Goal: Find specific page/section: Find specific page/section

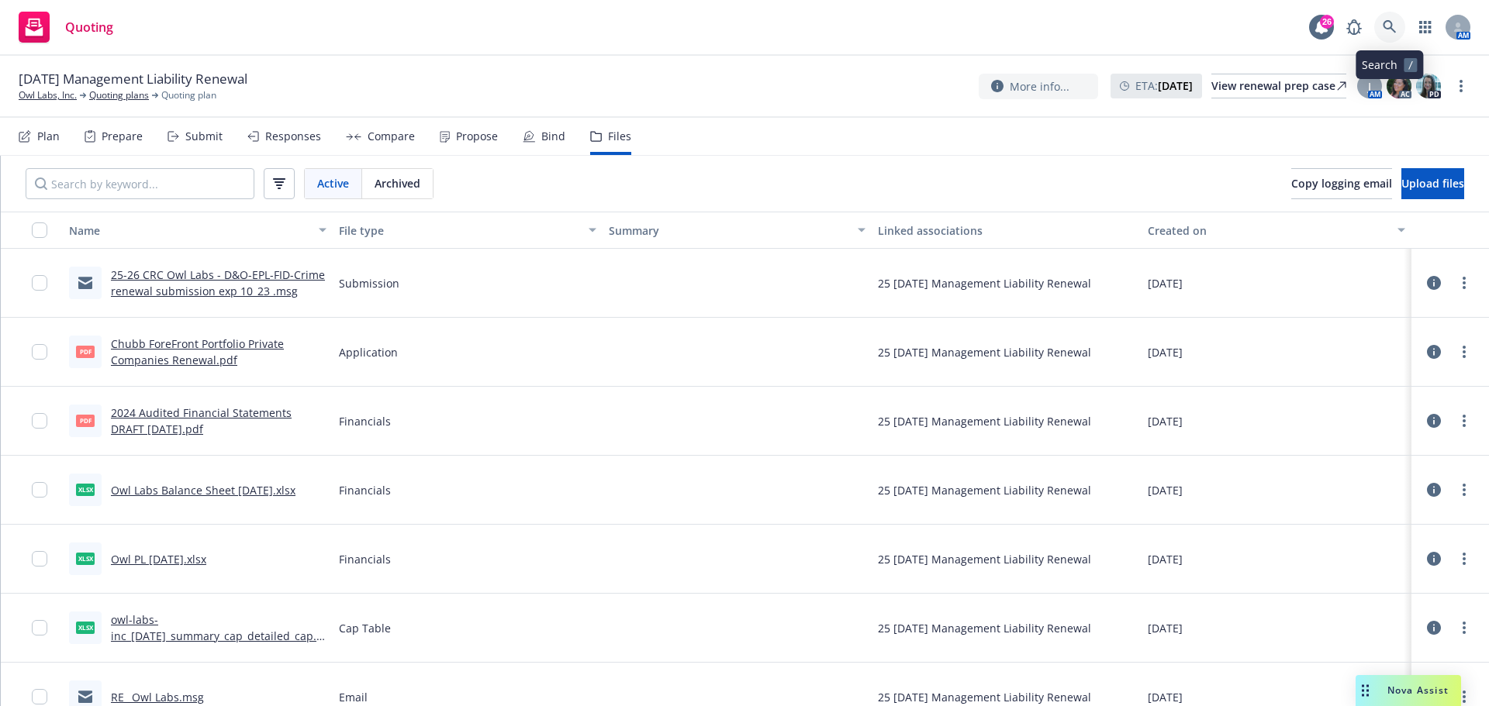
click at [1383, 29] on icon at bounding box center [1389, 27] width 14 height 14
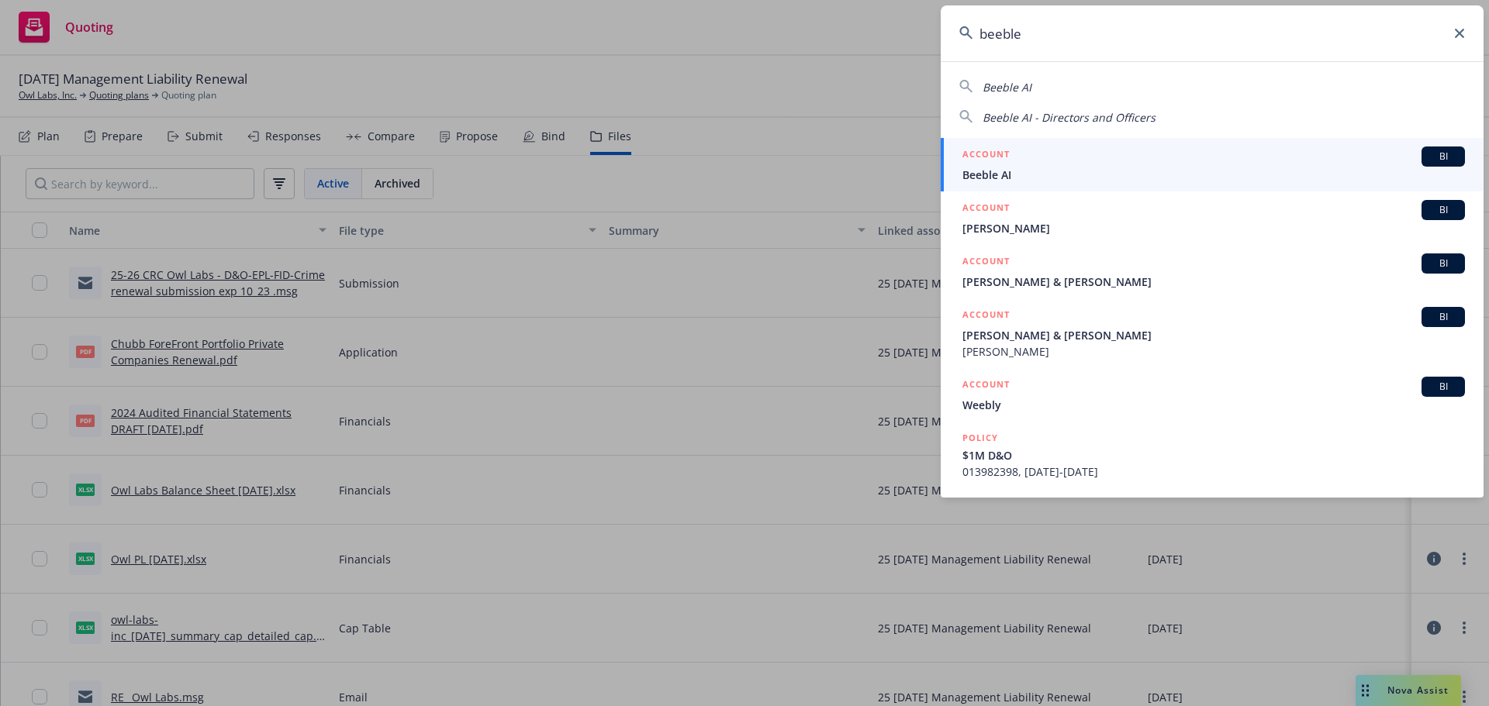
type input "beeble"
click at [1002, 174] on span "Beeble AI" at bounding box center [1213, 175] width 502 height 16
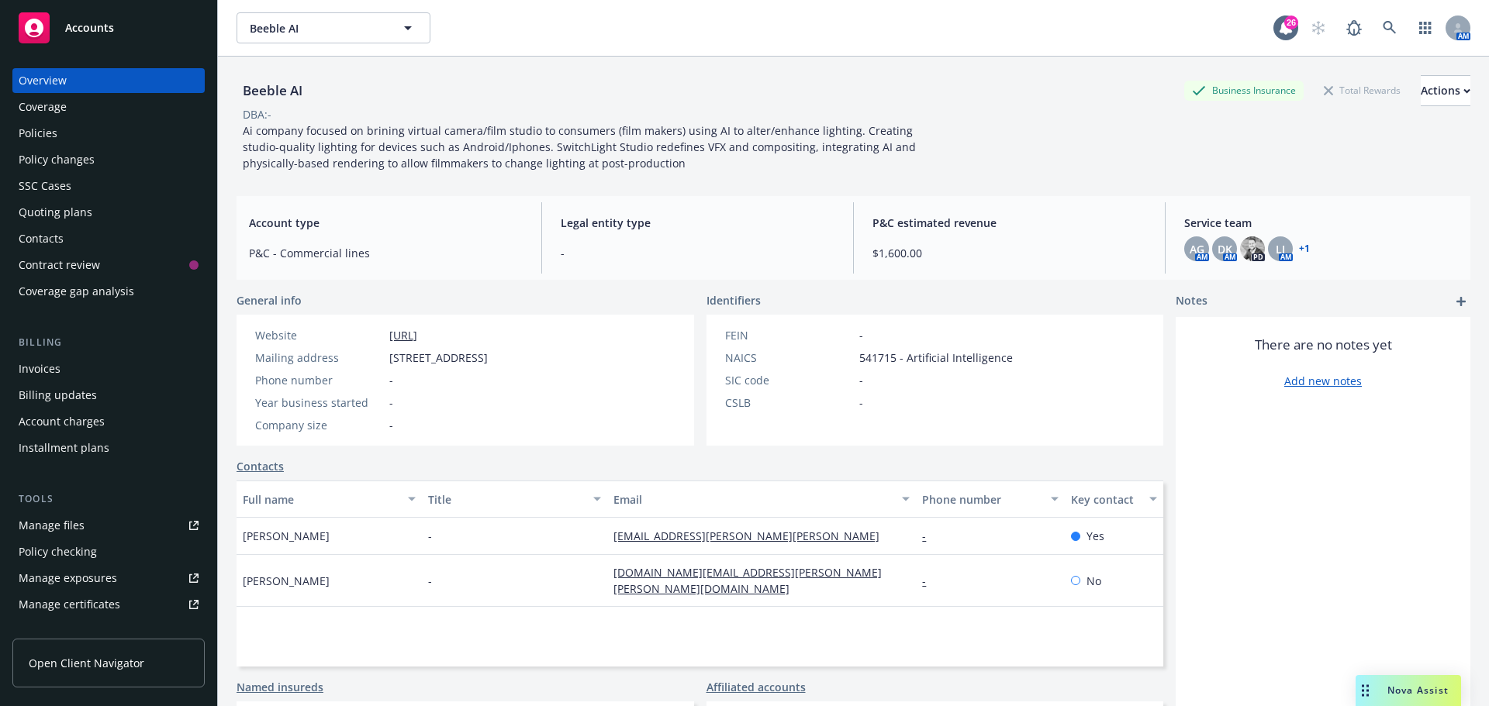
click at [52, 525] on div "Manage files" at bounding box center [52, 525] width 66 height 25
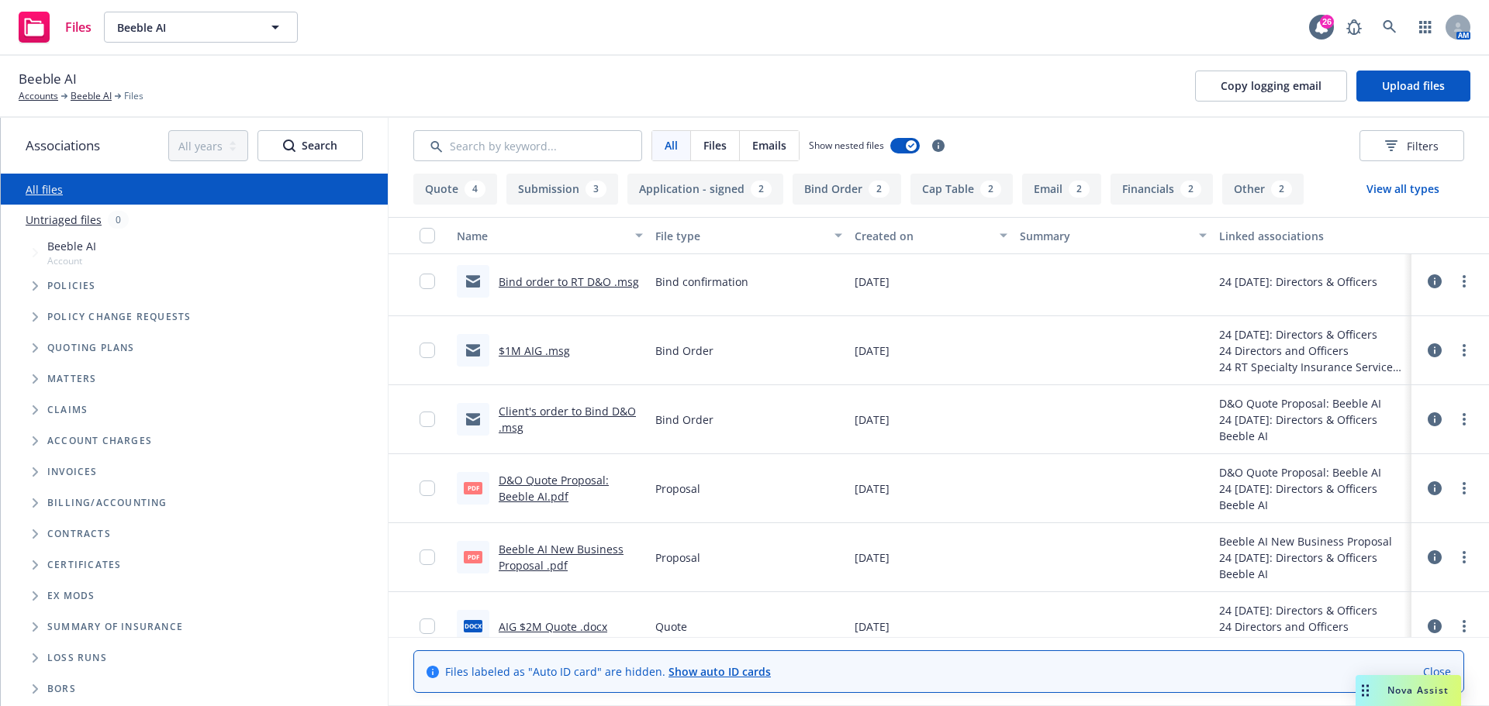
scroll to position [1240, 0]
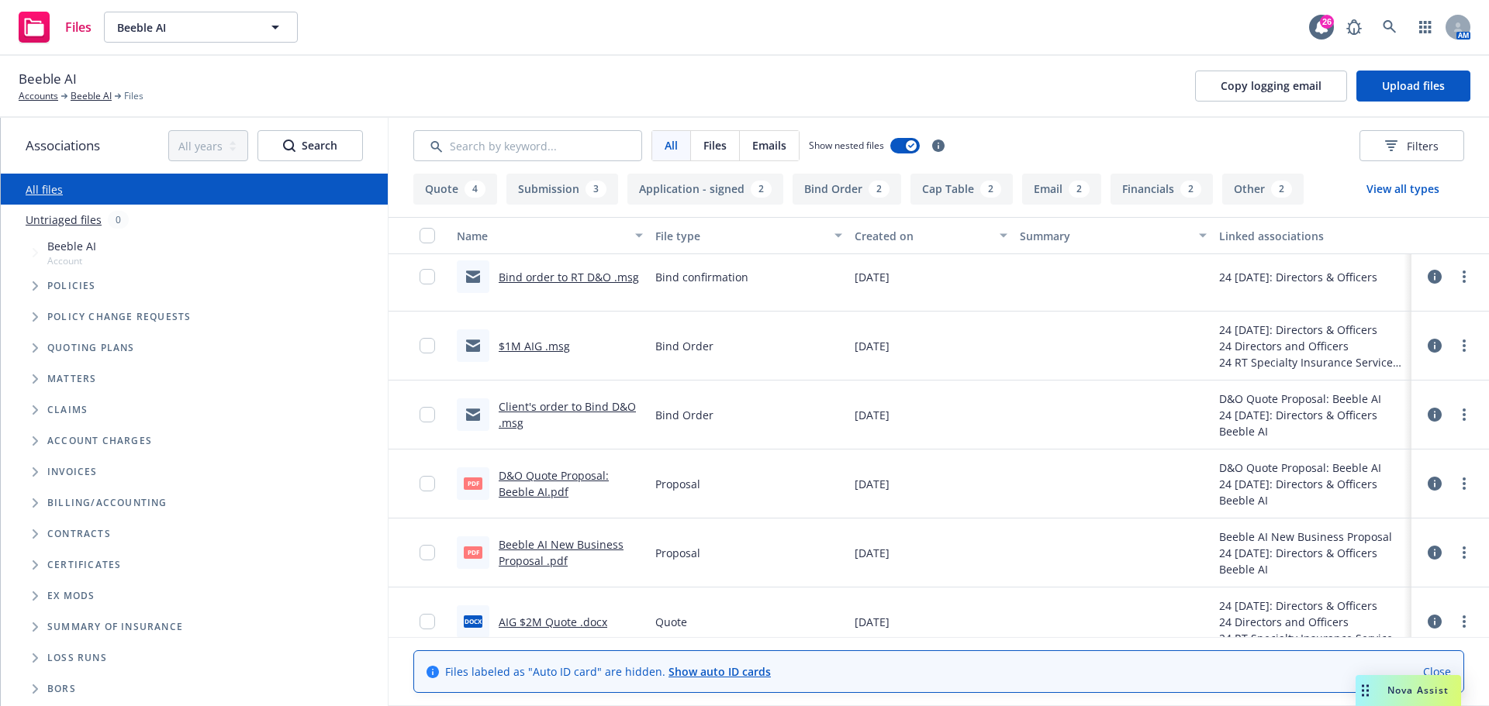
click at [539, 346] on link "$1M AIG .msg" at bounding box center [533, 346] width 71 height 15
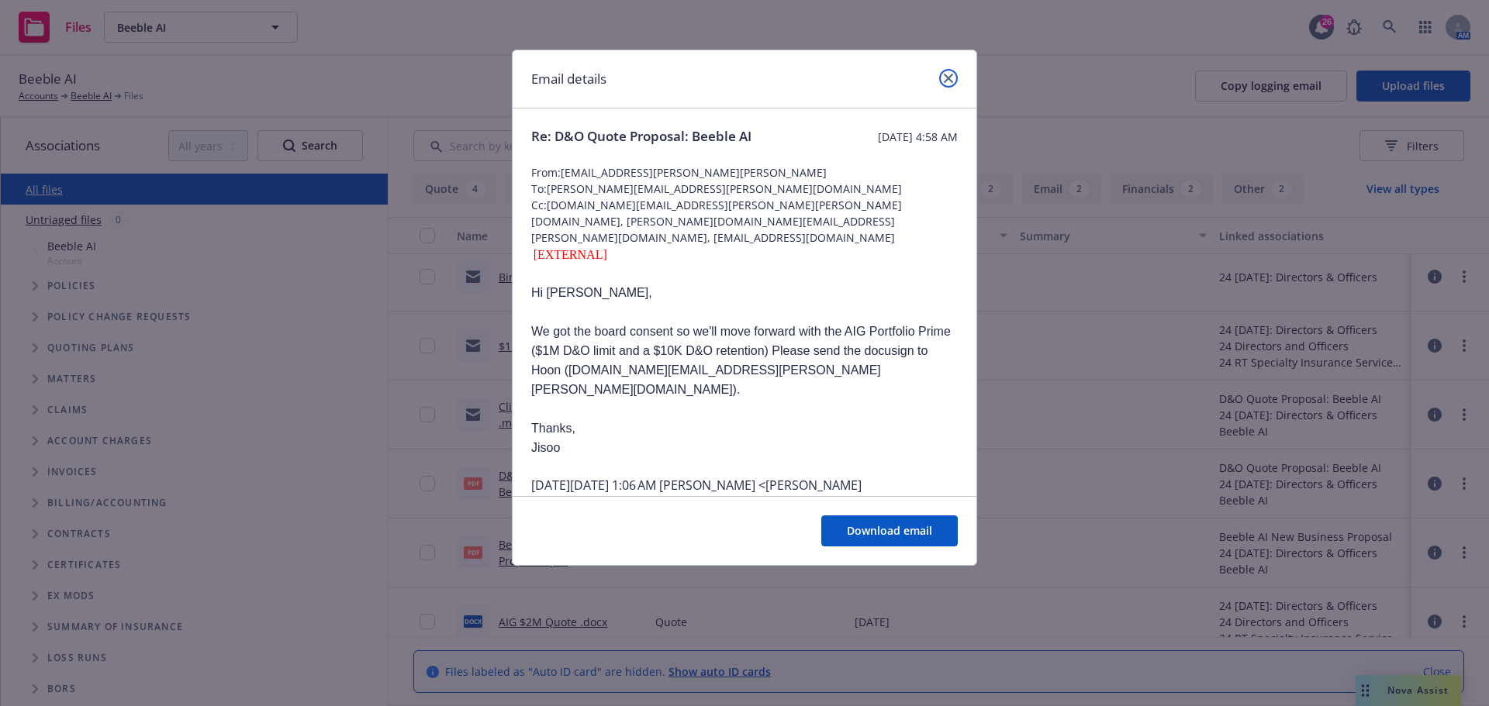
click at [956, 78] on link "close" at bounding box center [948, 78] width 19 height 19
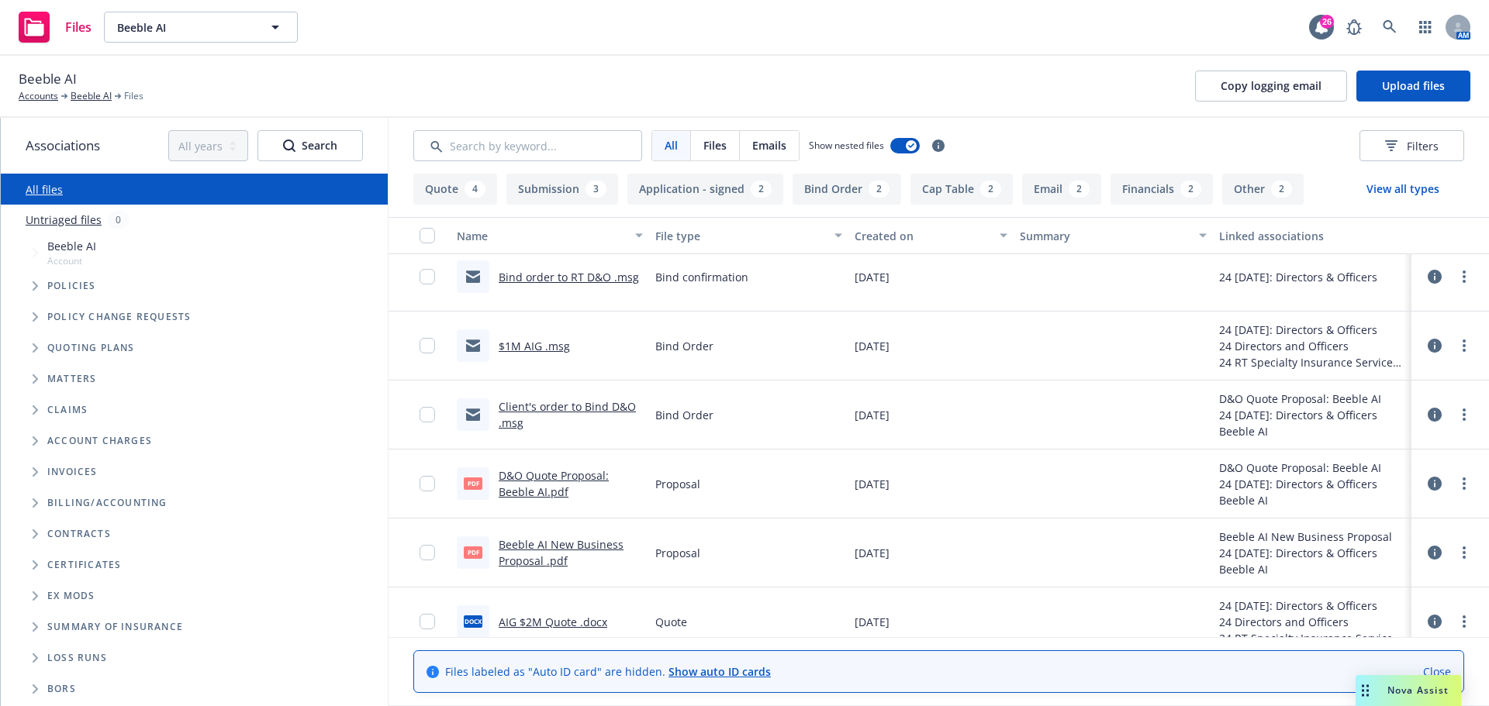
click at [536, 343] on link "$1M AIG .msg" at bounding box center [533, 346] width 71 height 15
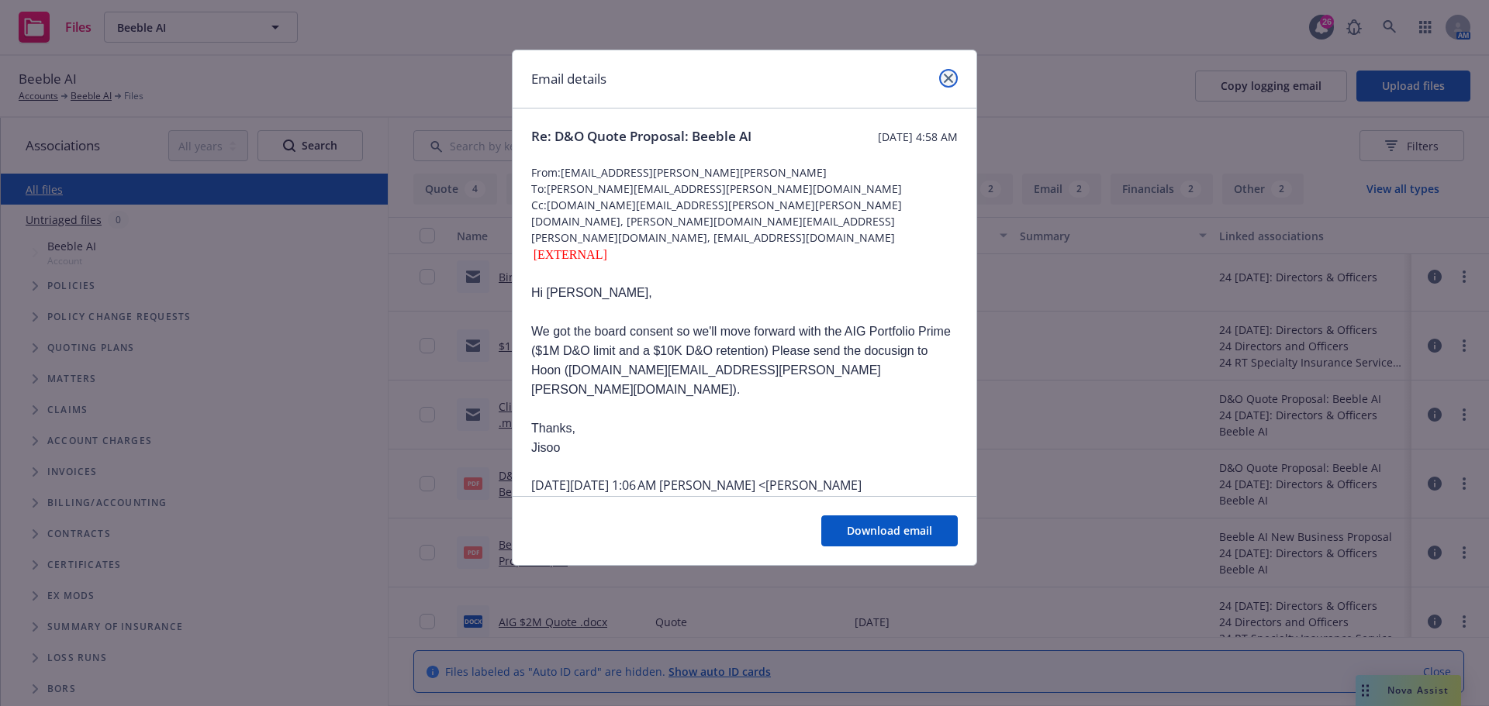
click at [954, 75] on link "close" at bounding box center [948, 78] width 19 height 19
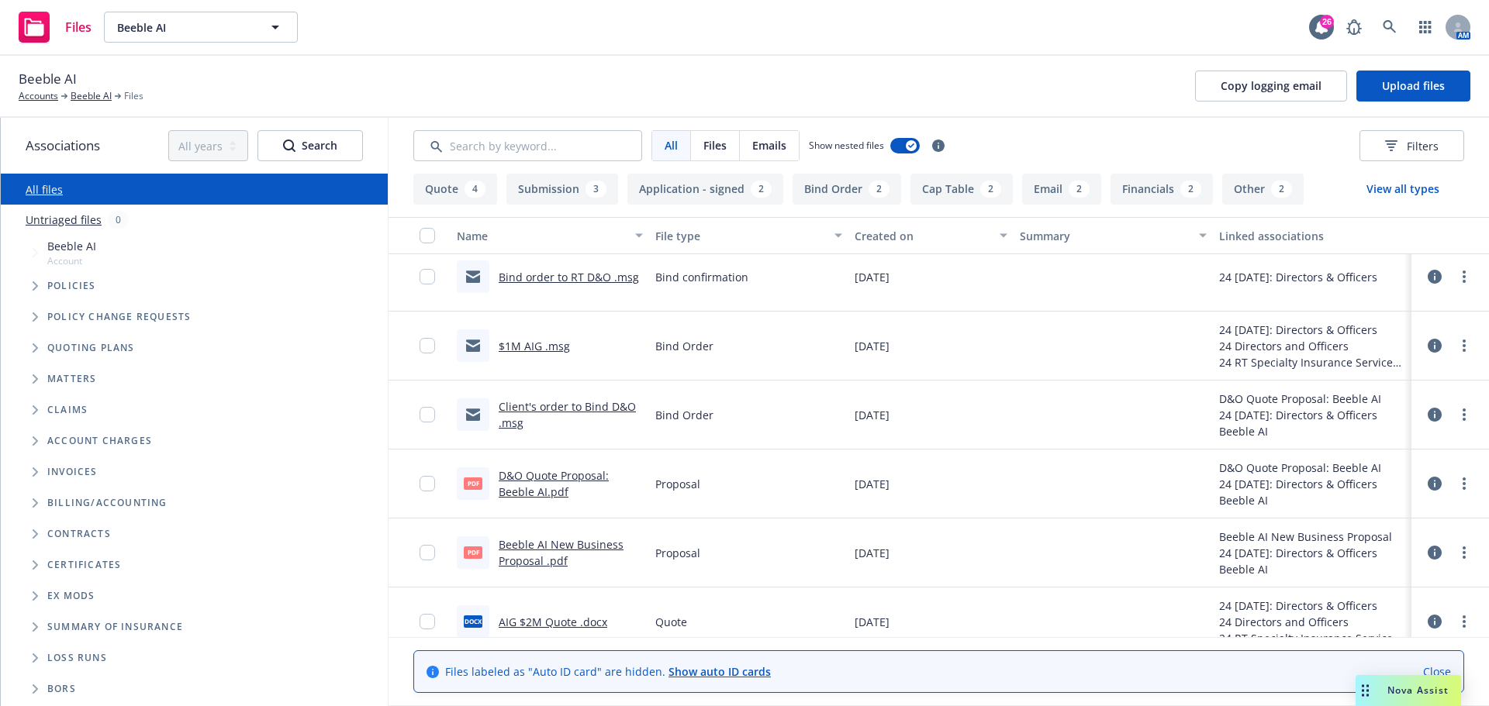
click at [573, 406] on link "Client's order to Bind D&O .msg" at bounding box center [566, 414] width 137 height 31
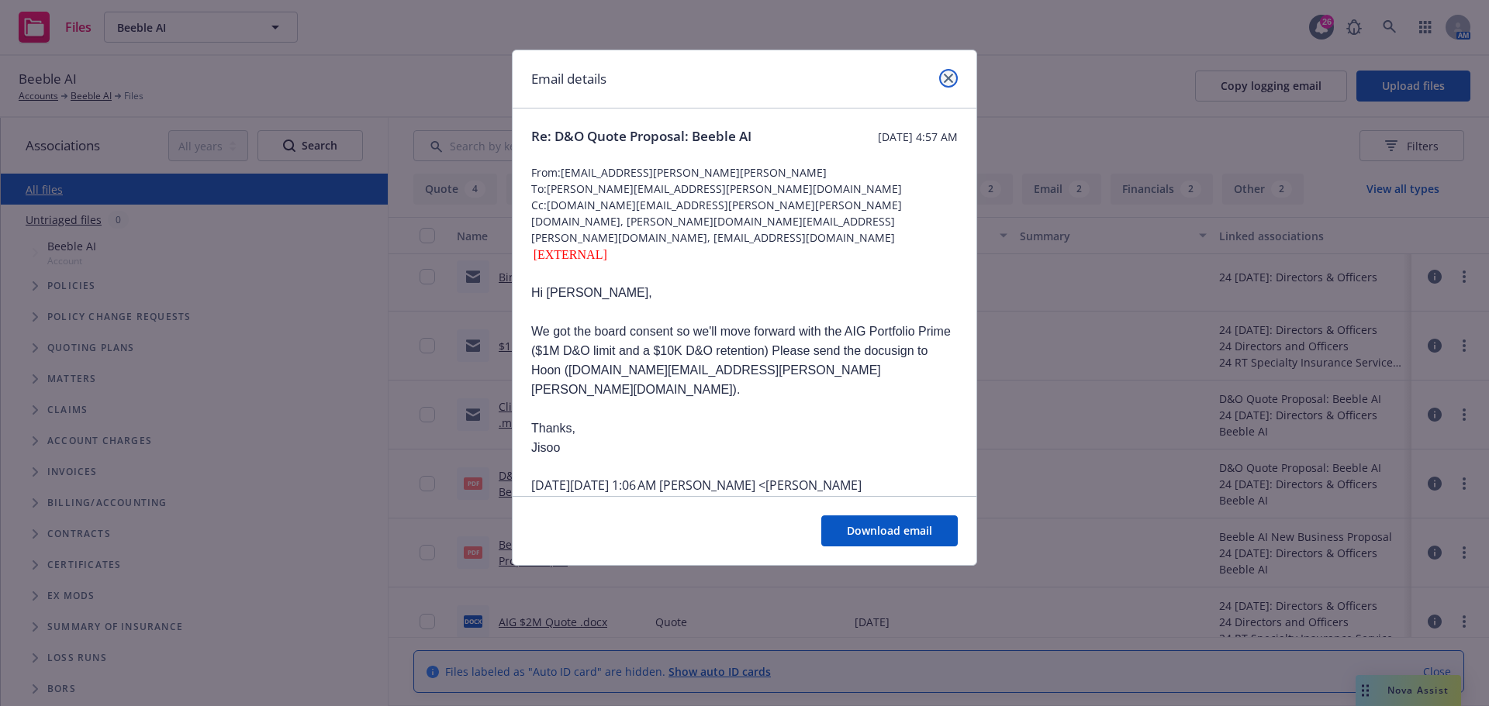
click at [954, 76] on link "close" at bounding box center [948, 78] width 19 height 19
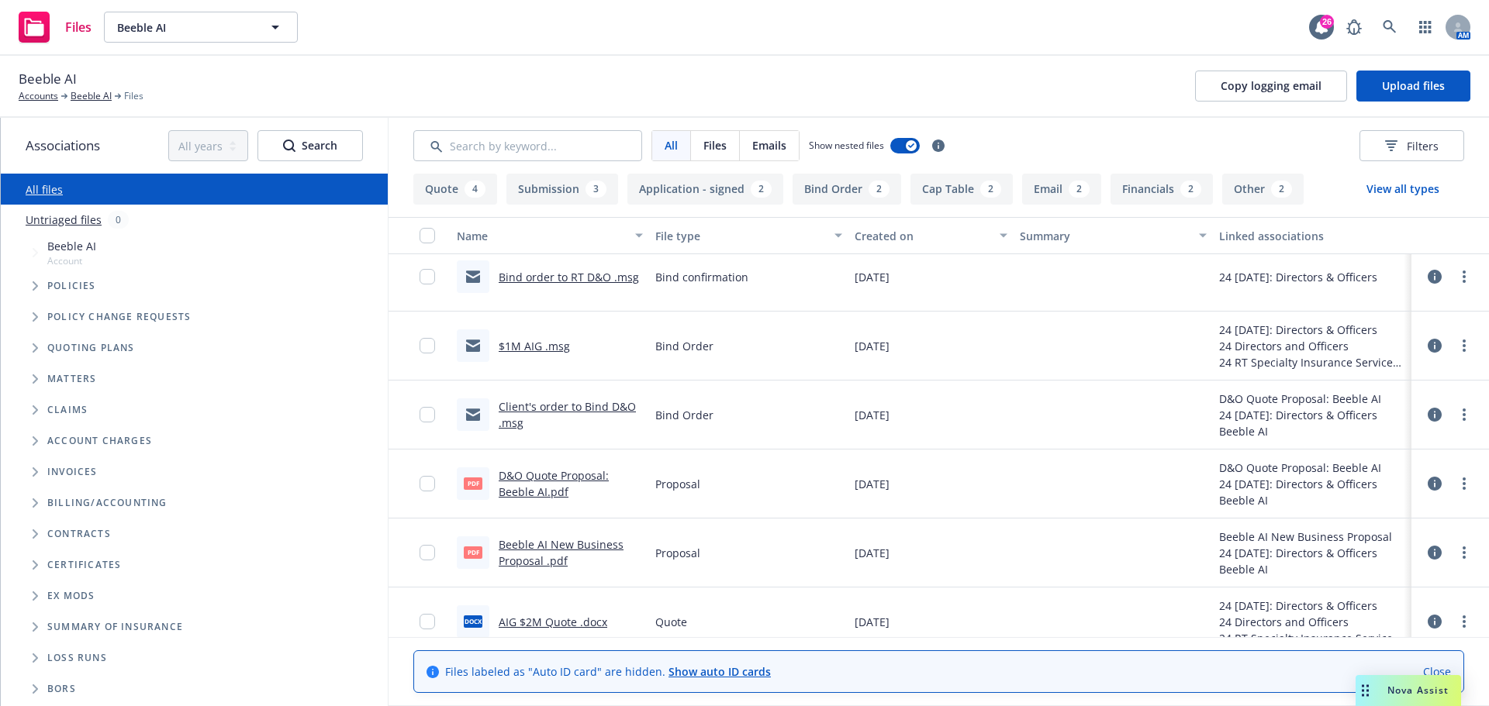
click at [529, 346] on link "$1M AIG .msg" at bounding box center [533, 346] width 71 height 15
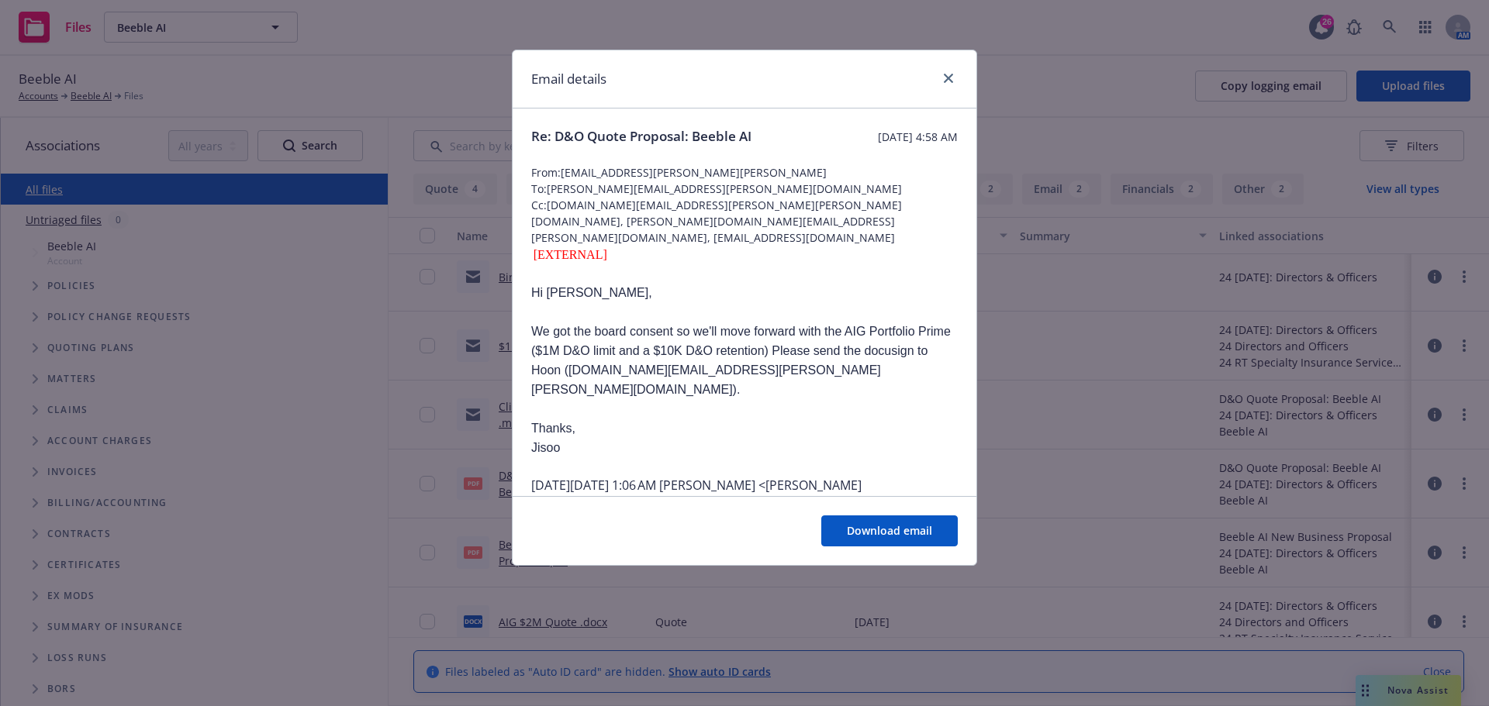
click at [950, 81] on icon "close" at bounding box center [947, 78] width 9 height 9
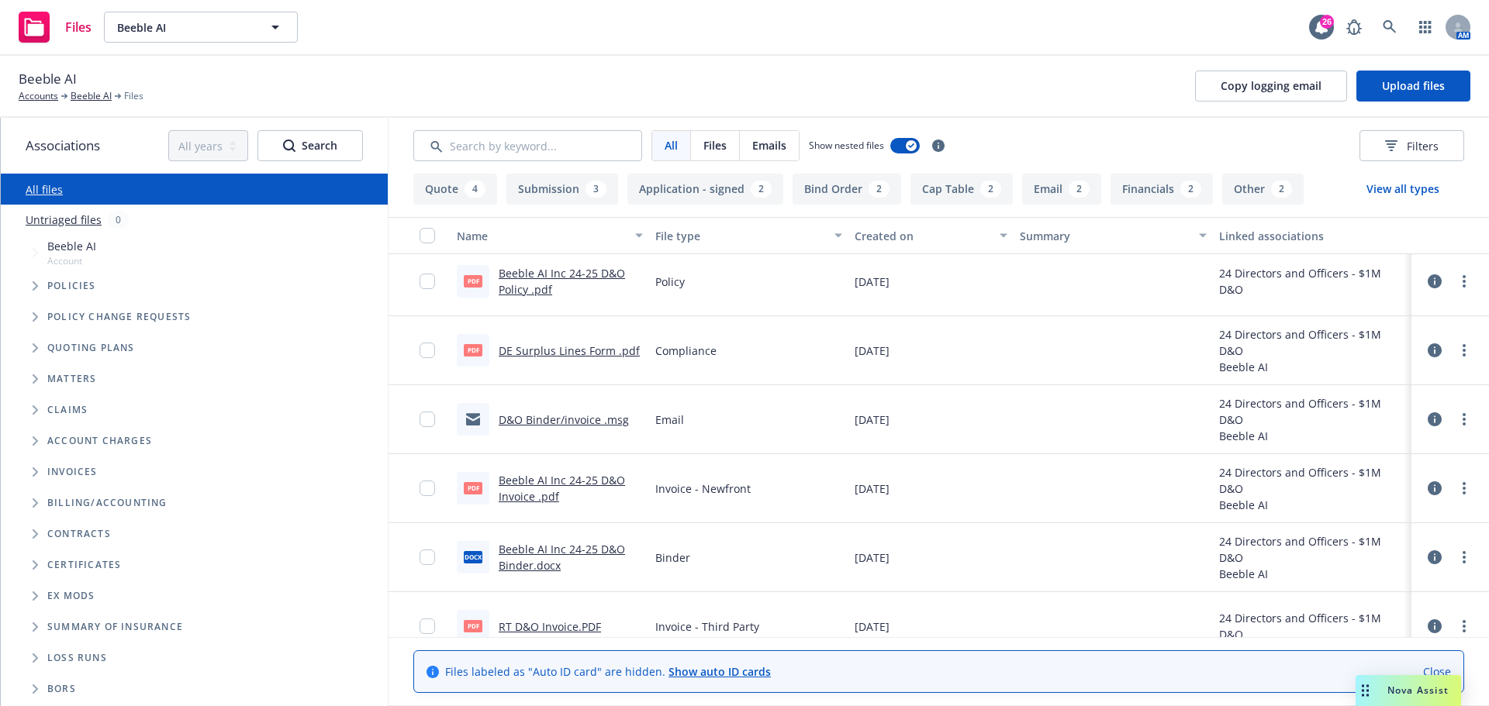
scroll to position [620, 0]
click at [563, 483] on link "Beeble AI Inc 24-25 D&O Invoice .pdf" at bounding box center [561, 489] width 126 height 31
